Goal: Information Seeking & Learning: Check status

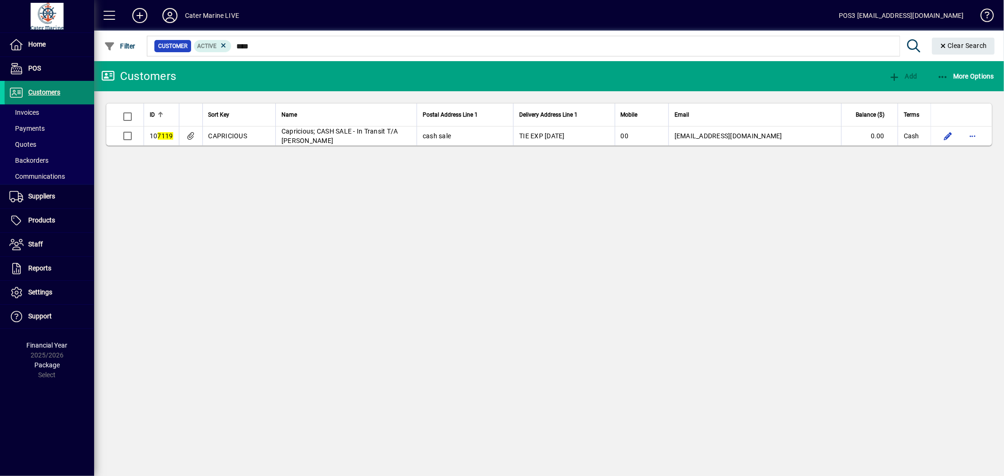
drag, startPoint x: 0, startPoint y: 0, endPoint x: 52, endPoint y: 92, distance: 105.8
click at [52, 92] on span "Customers" at bounding box center [44, 92] width 32 height 8
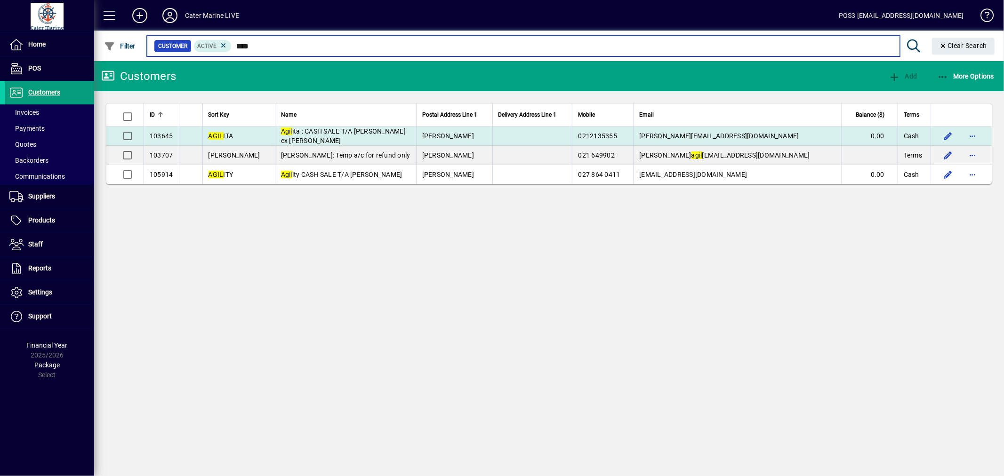
type input "****"
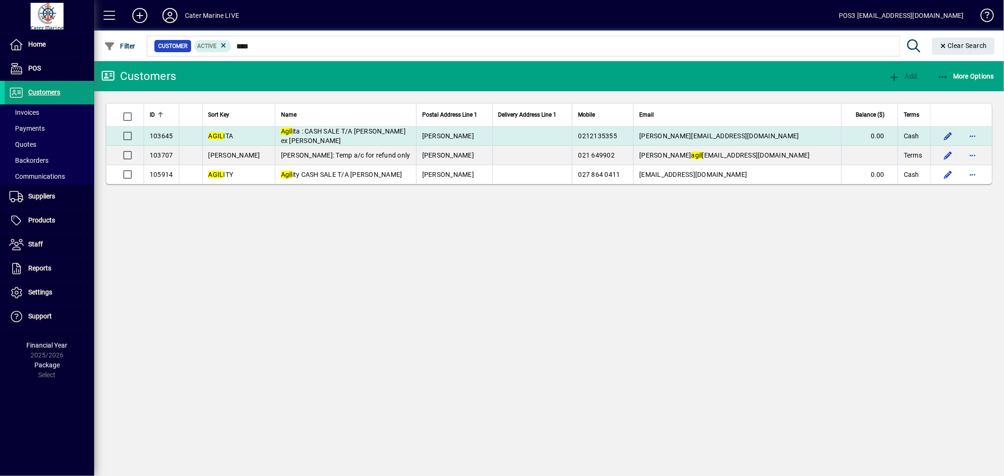
click at [311, 133] on span "Agil ita : CASH SALE T/A Mac Wheatley ex Sonic" at bounding box center [343, 136] width 125 height 17
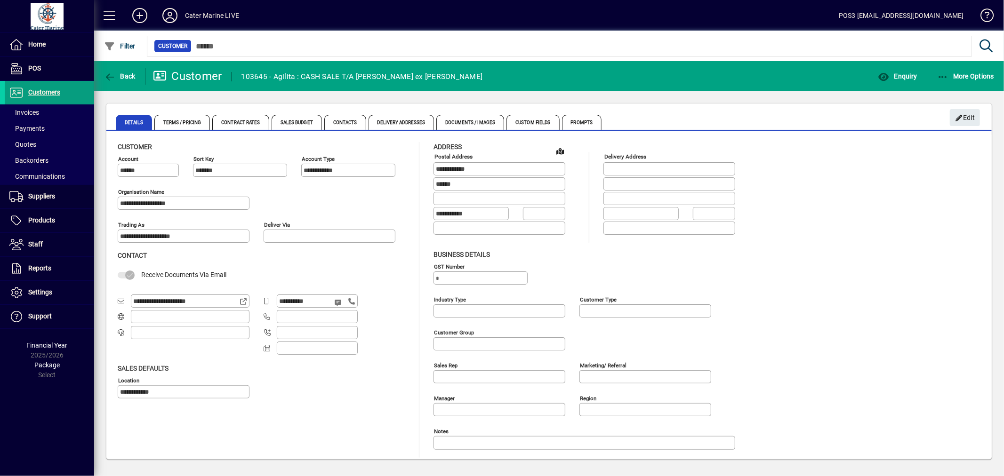
type input "**********"
click at [895, 77] on span "Enquiry" at bounding box center [897, 76] width 39 height 8
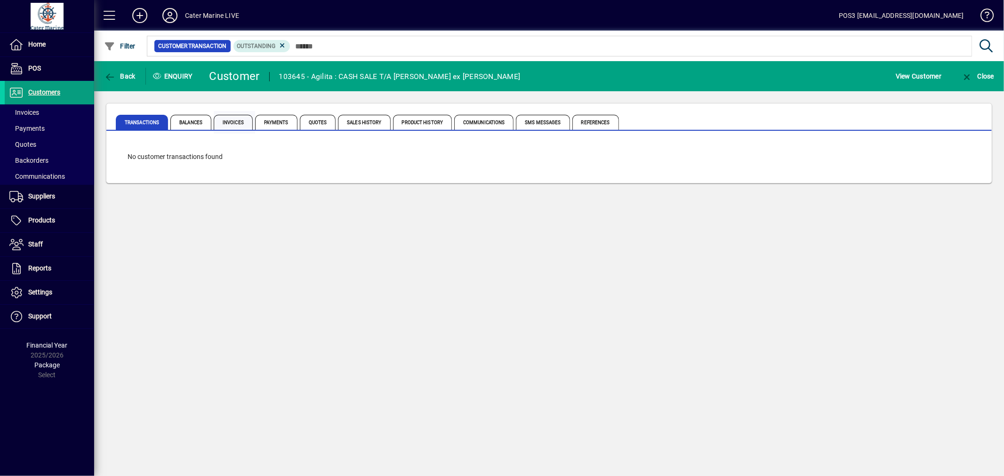
click at [227, 121] on span "Invoices" at bounding box center [233, 122] width 39 height 15
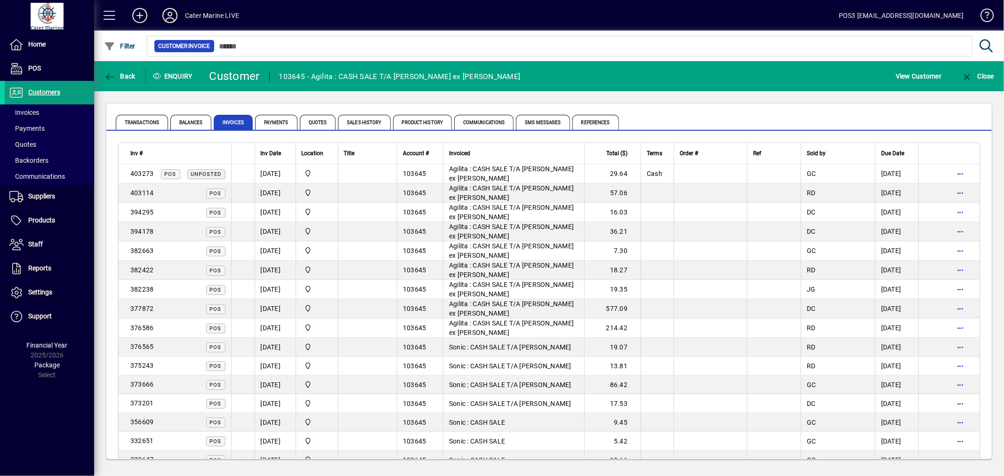
click at [273, 171] on td "20/09/2025" at bounding box center [275, 173] width 41 height 19
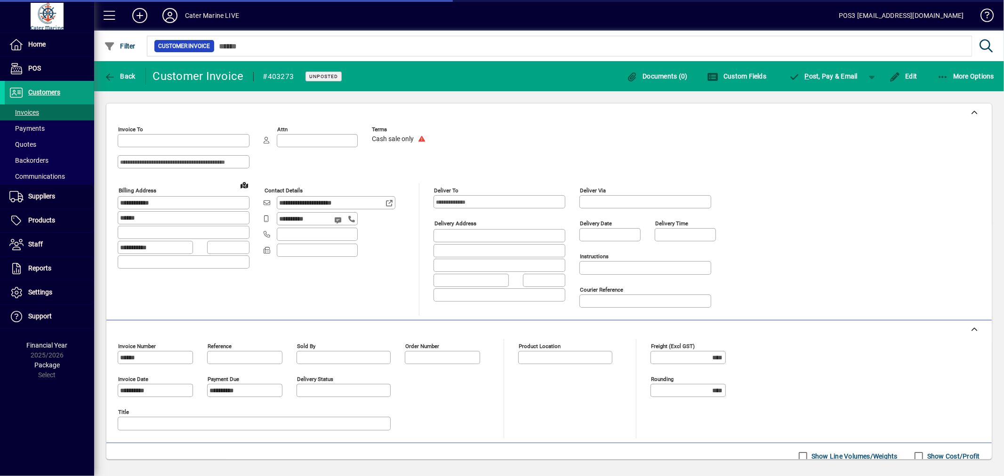
type input "**********"
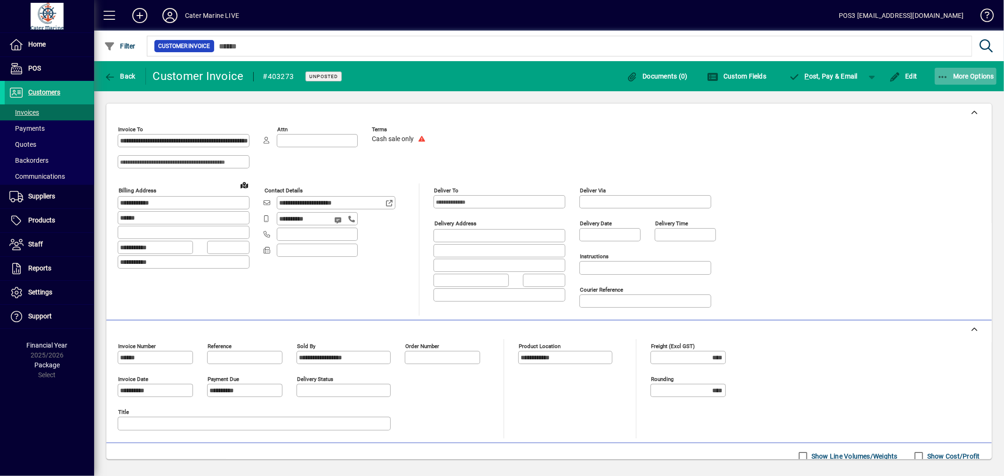
click at [949, 77] on span "More Options" at bounding box center [965, 76] width 57 height 8
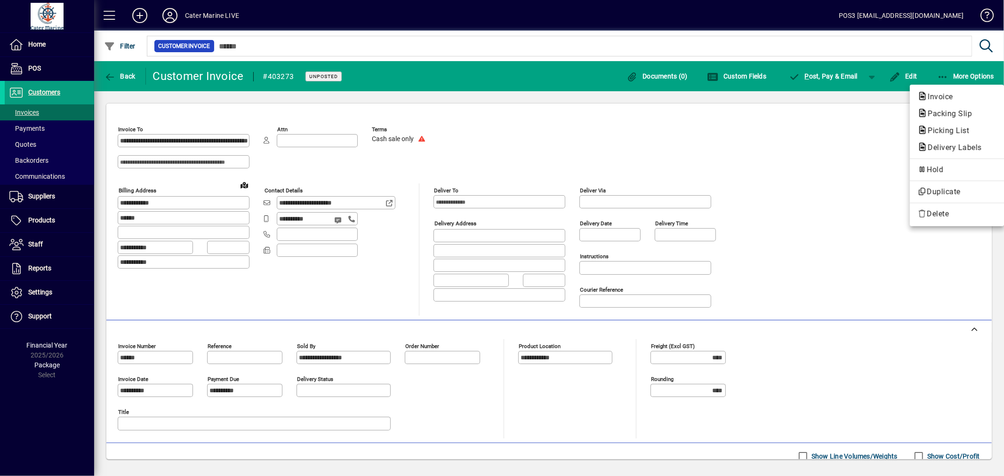
click at [943, 97] on span "Invoice" at bounding box center [937, 96] width 40 height 9
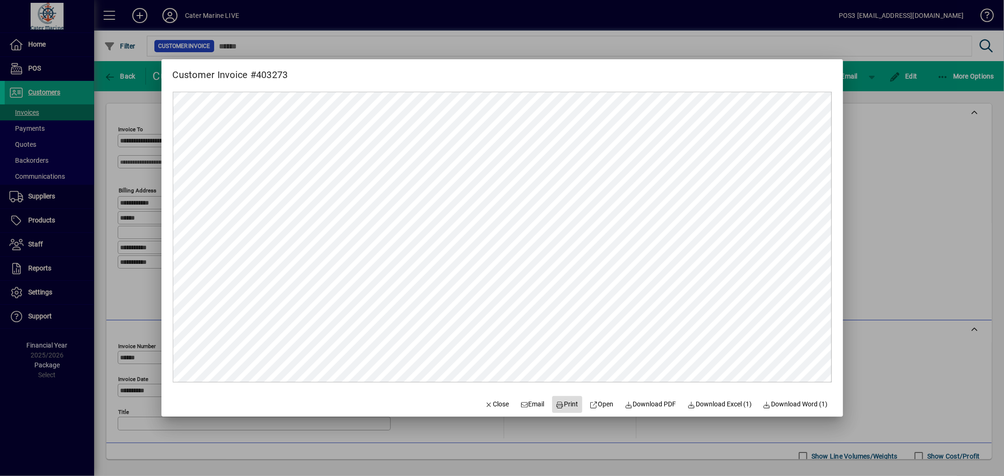
click at [561, 405] on span "Print" at bounding box center [567, 405] width 23 height 10
click at [562, 405] on span "Print" at bounding box center [567, 405] width 23 height 10
click at [489, 405] on span "Close" at bounding box center [497, 405] width 24 height 10
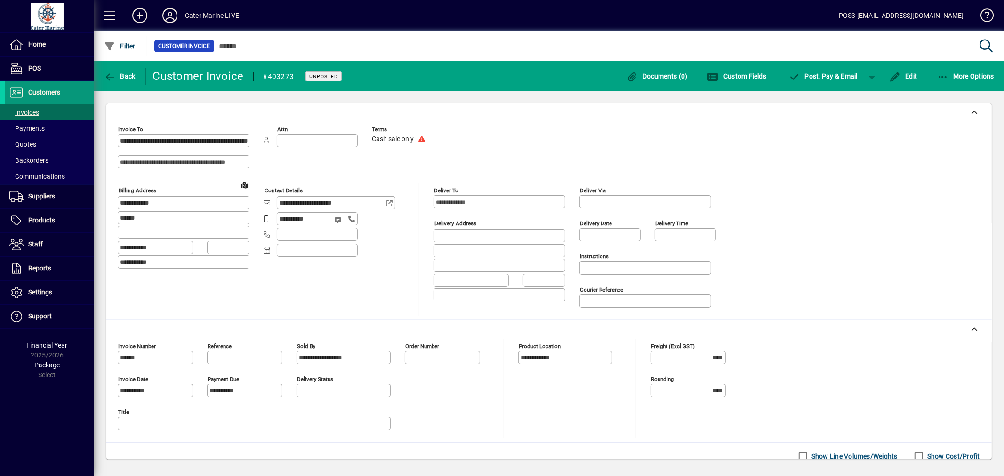
click at [69, 94] on span at bounding box center [49, 92] width 89 height 23
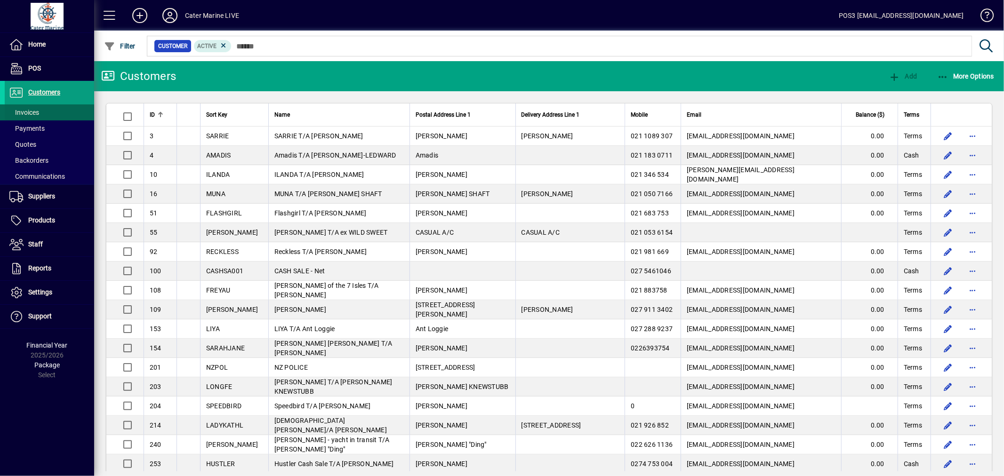
click at [65, 115] on span at bounding box center [49, 112] width 89 height 23
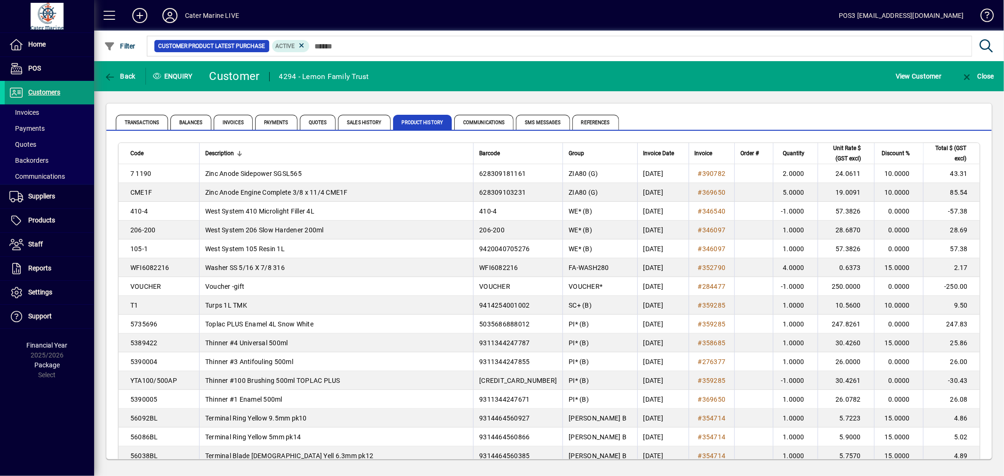
drag, startPoint x: 0, startPoint y: 0, endPoint x: 80, endPoint y: 87, distance: 118.2
click at [80, 87] on span at bounding box center [49, 92] width 89 height 23
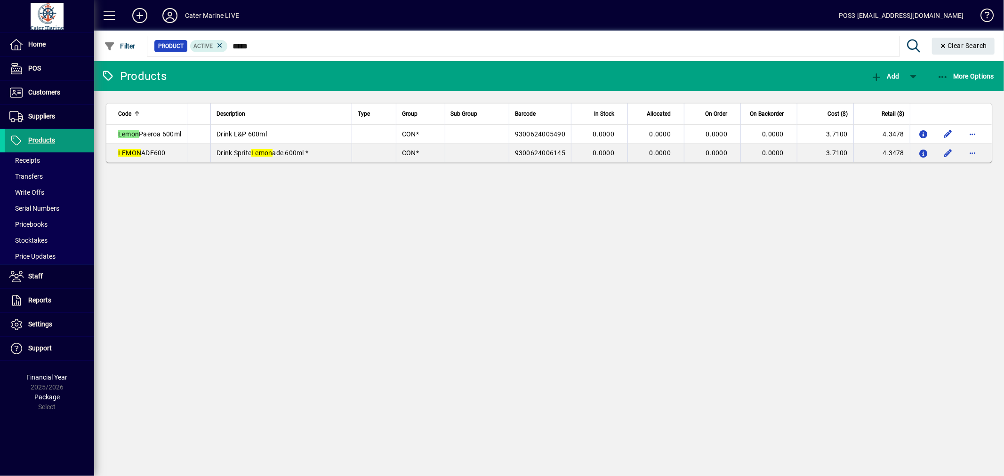
click at [59, 138] on span at bounding box center [49, 140] width 89 height 23
